Goal: Navigation & Orientation: Understand site structure

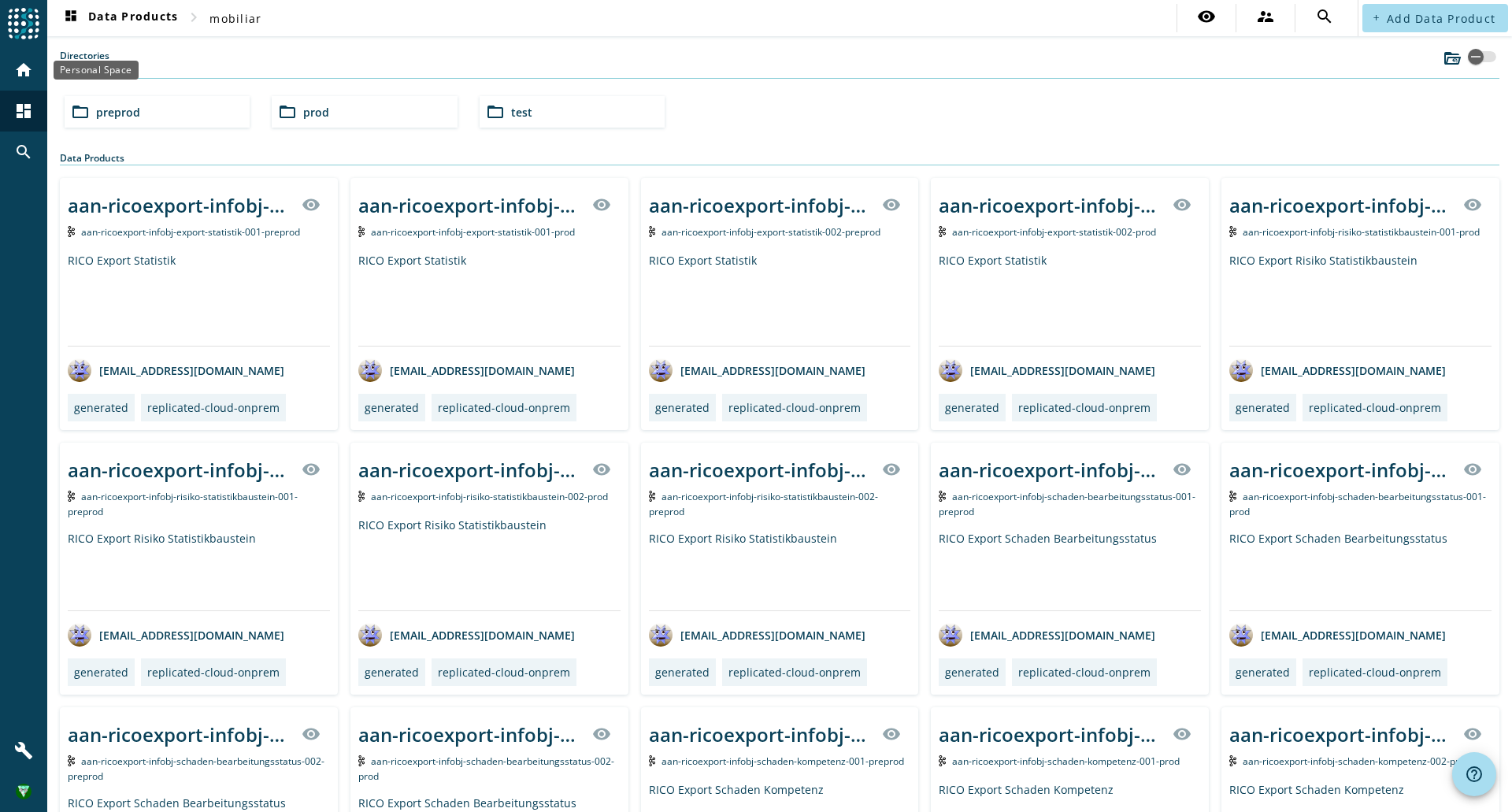
click at [23, 65] on mat-icon "home" at bounding box center [23, 70] width 19 height 19
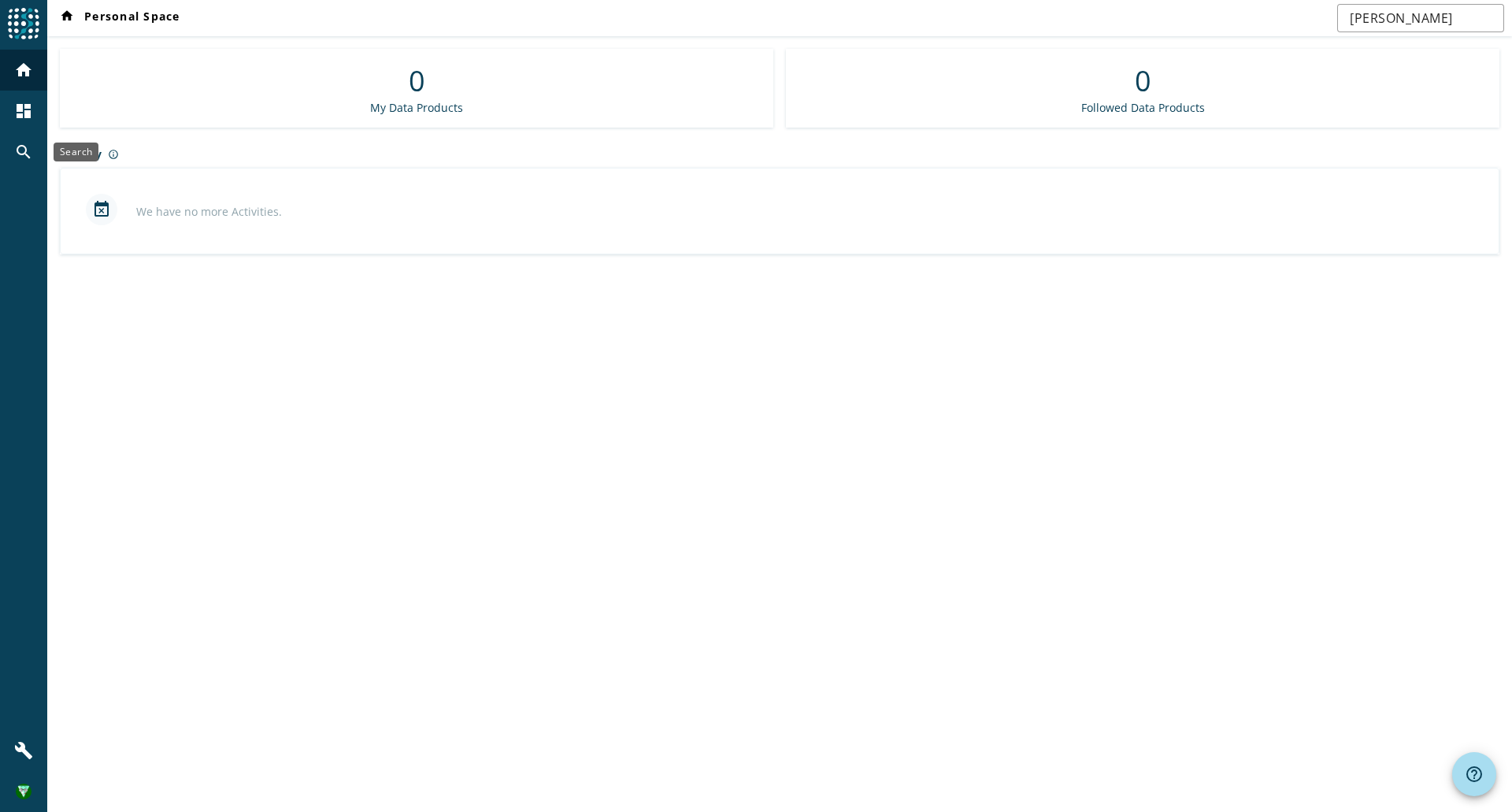
click at [26, 162] on div "search" at bounding box center [23, 151] width 41 height 41
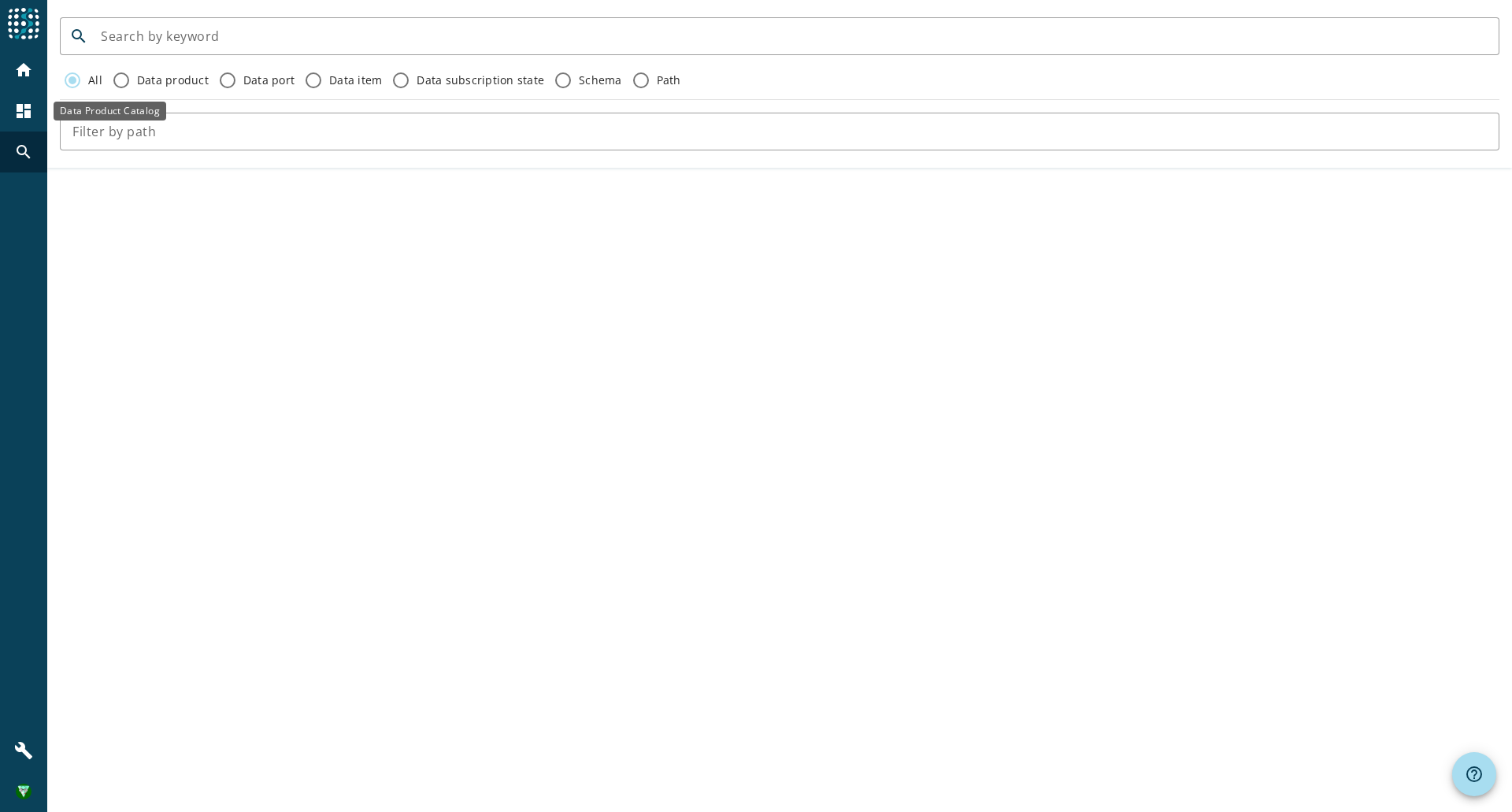
click at [22, 109] on mat-icon "dashboard" at bounding box center [23, 111] width 19 height 19
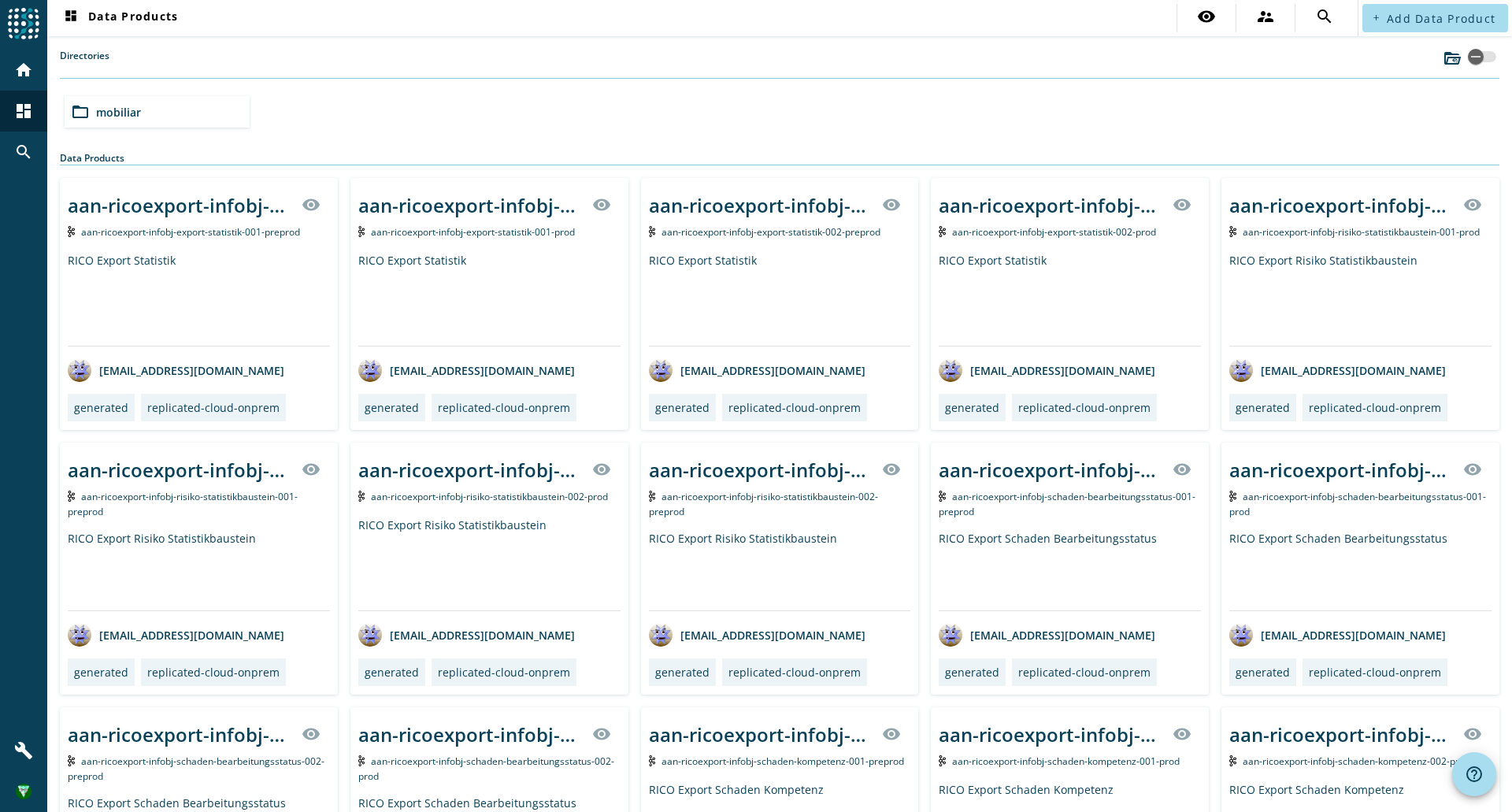
drag, startPoint x: 612, startPoint y: 4, endPoint x: 28, endPoint y: 74, distance: 588.2
click at [28, 74] on mat-icon "home" at bounding box center [23, 70] width 19 height 19
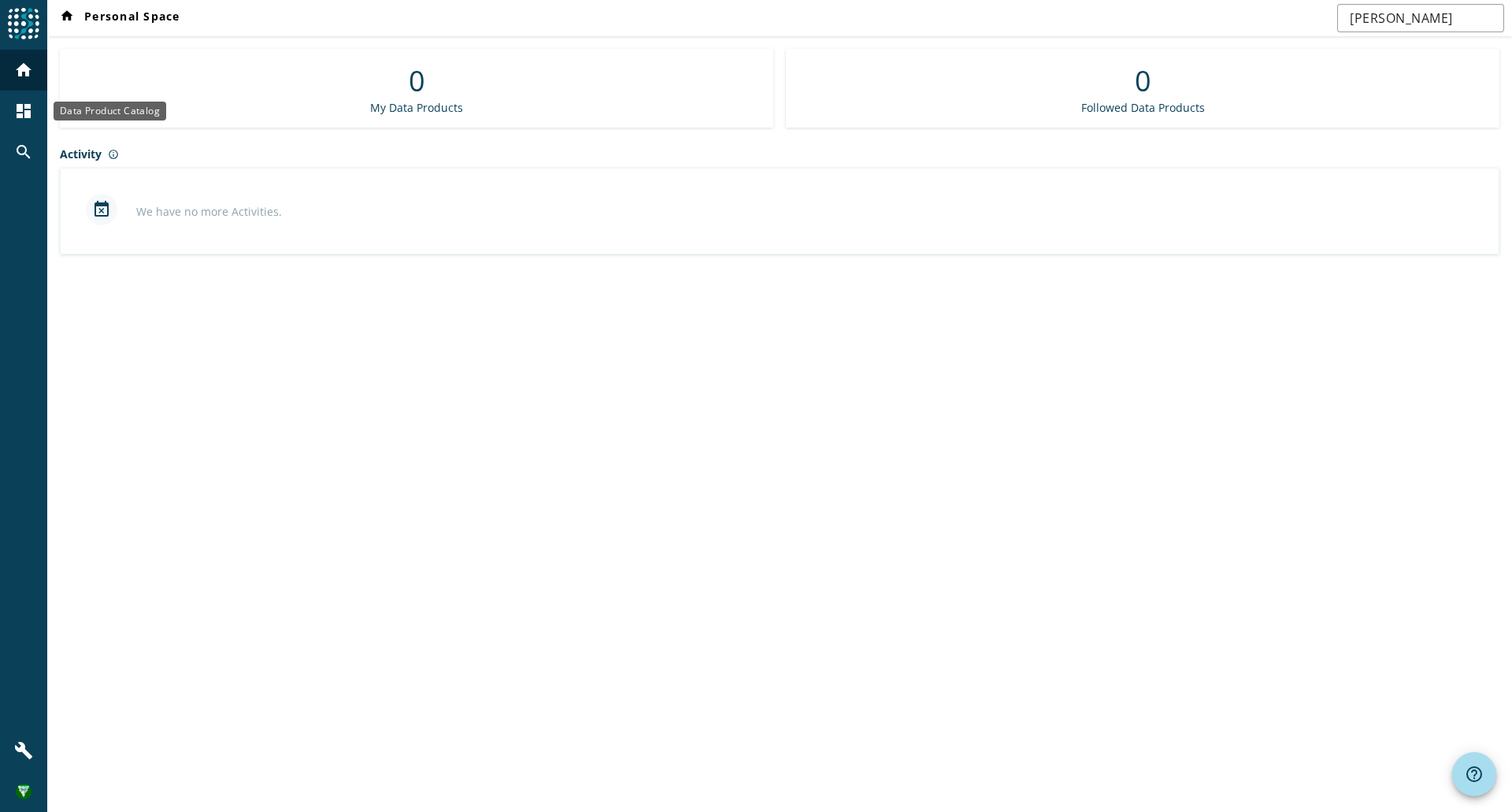
click at [23, 116] on mat-icon "dashboard" at bounding box center [23, 111] width 19 height 19
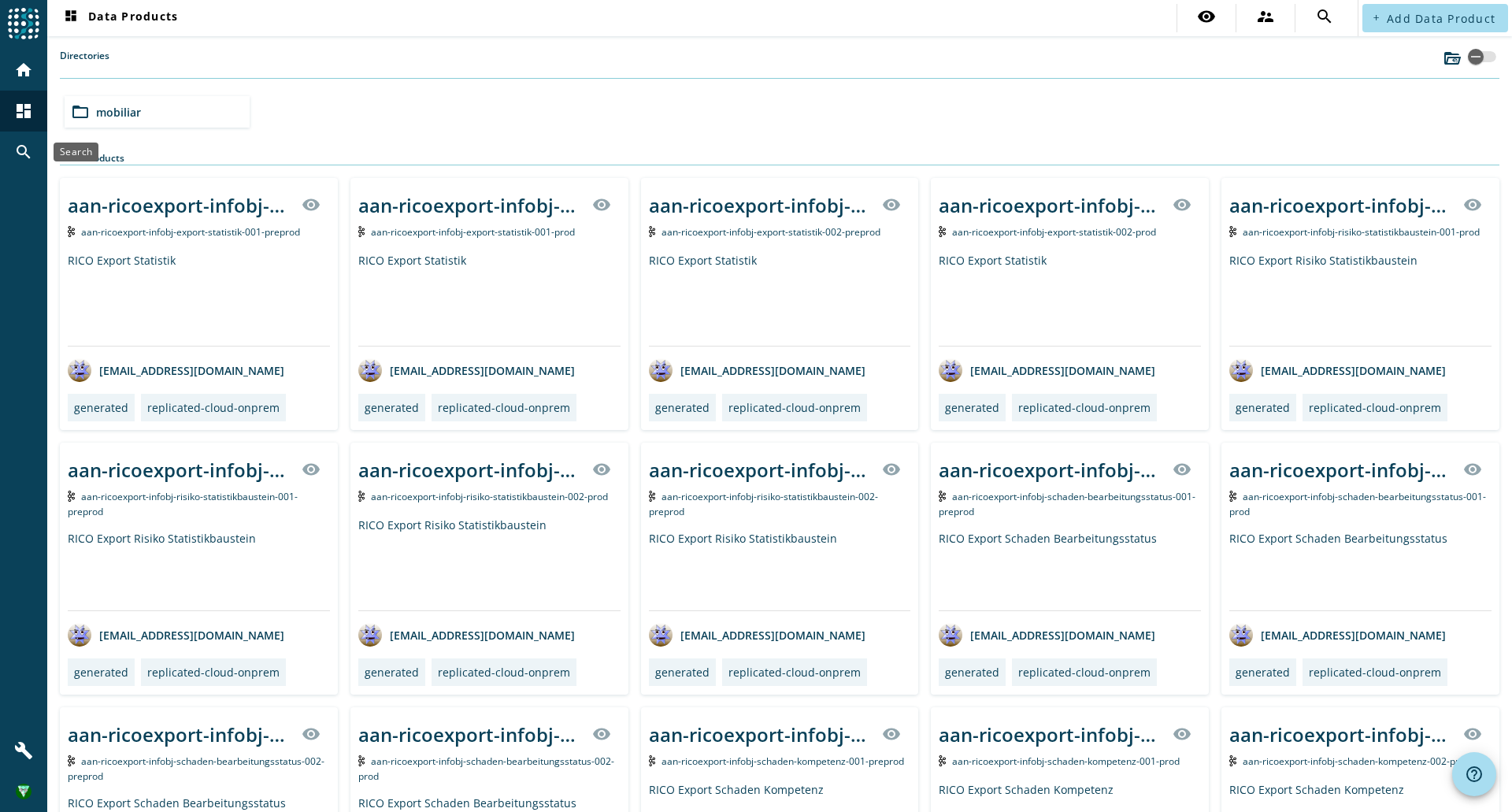
click at [23, 158] on mat-icon "search" at bounding box center [23, 152] width 19 height 19
